Goal: Navigation & Orientation: Find specific page/section

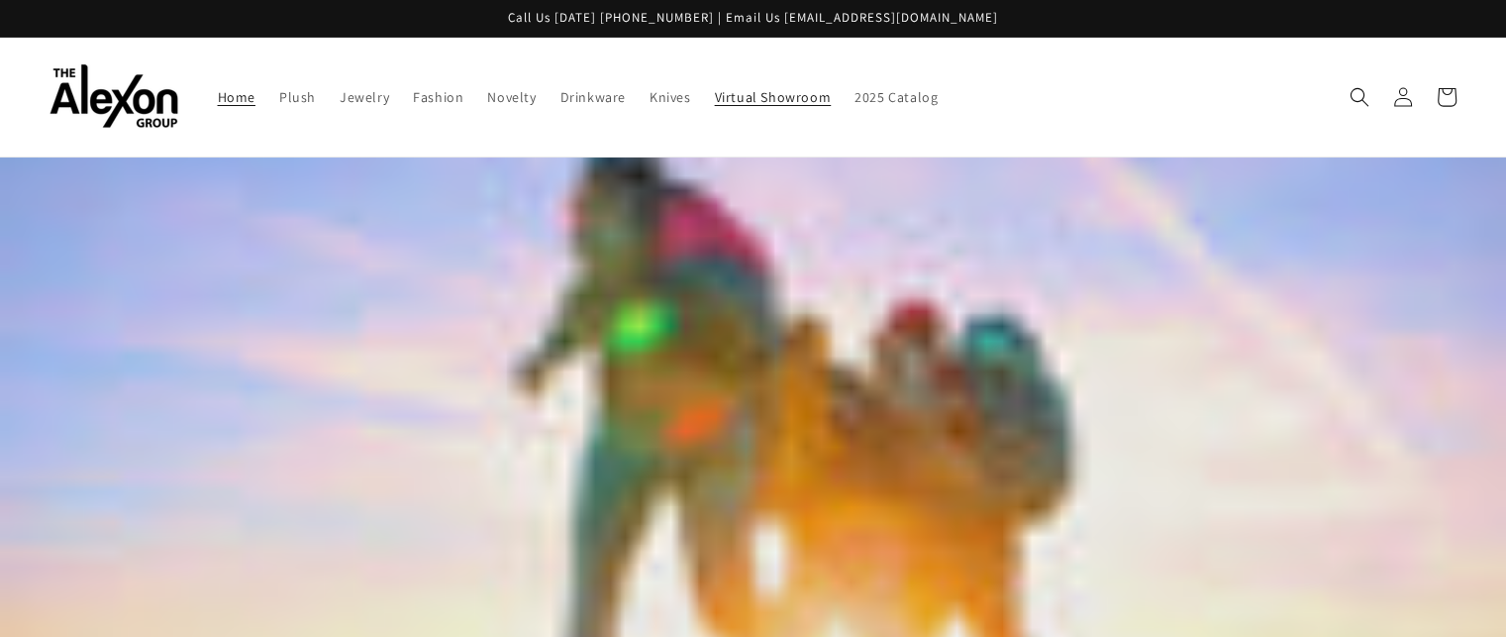
click at [756, 88] on span "Virtual Showroom" at bounding box center [773, 97] width 117 height 18
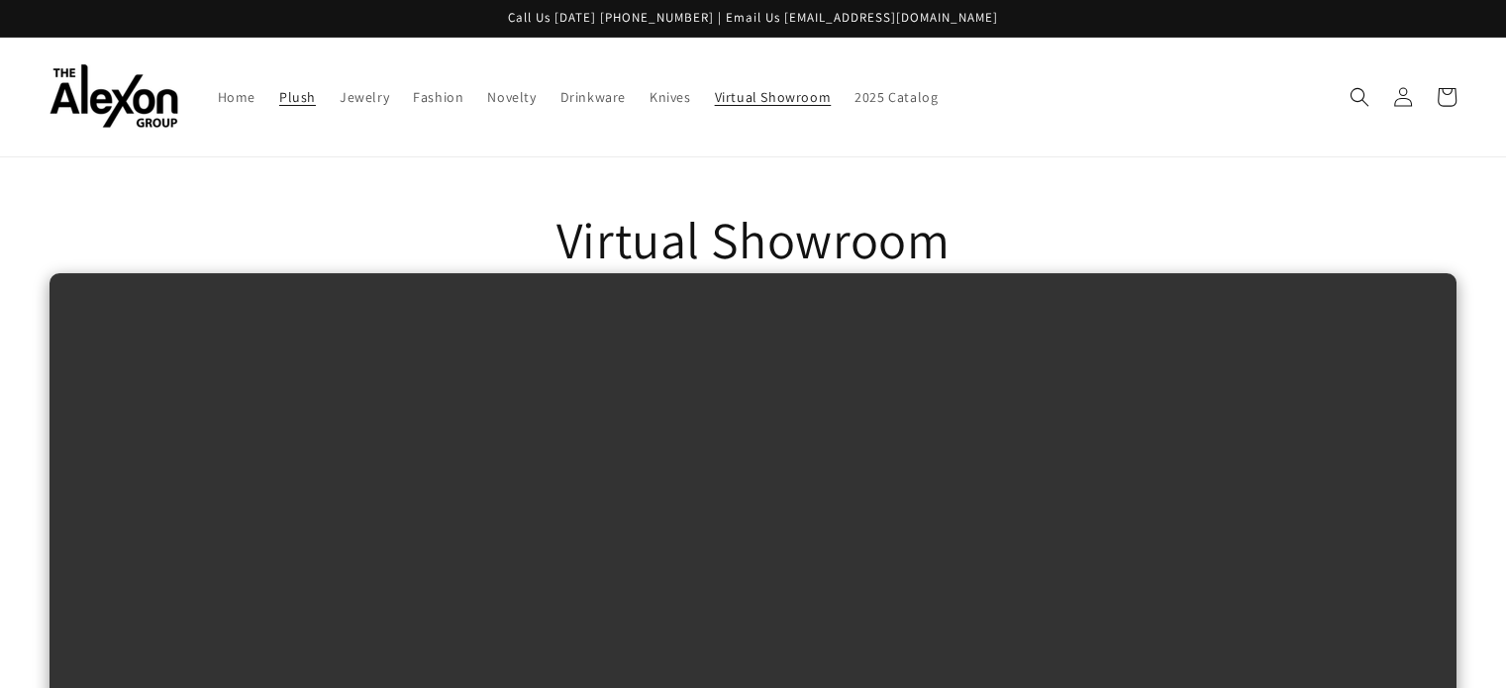
click at [279, 88] on span "Plush" at bounding box center [297, 97] width 37 height 18
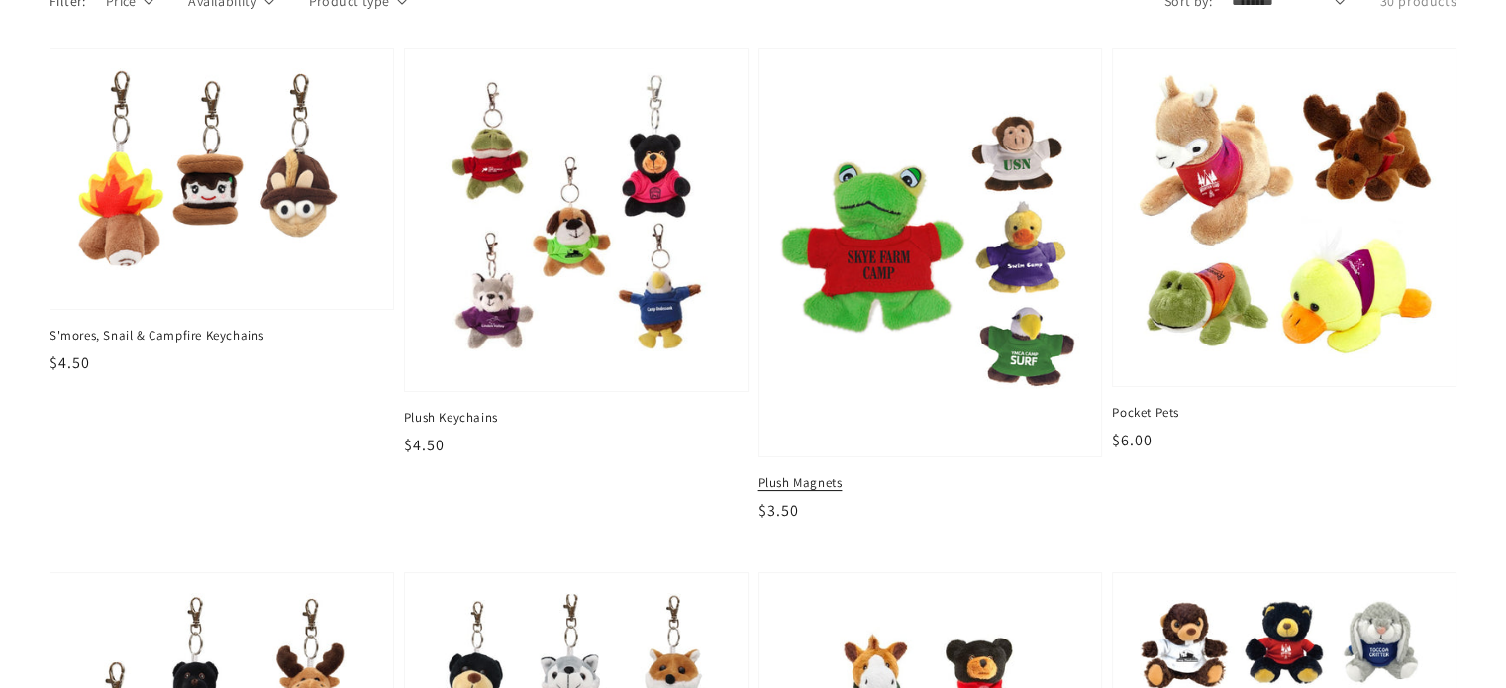
scroll to position [198, 0]
